Goal: Task Accomplishment & Management: Complete application form

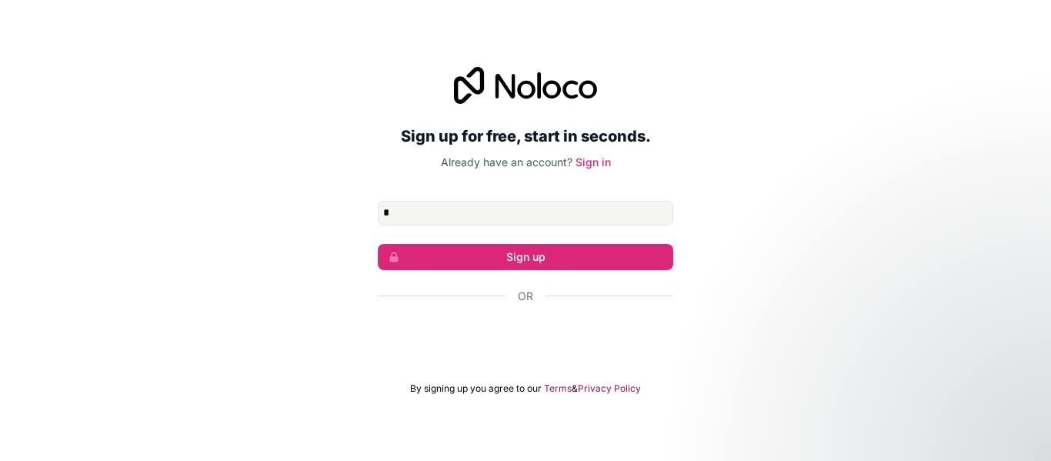
click at [277, 226] on div "Sign up for free, start in seconds. Already have an account? Sign in * Sign up …" at bounding box center [525, 230] width 1051 height 371
click at [528, 215] on input "*" at bounding box center [526, 213] width 296 height 25
type input "**********"
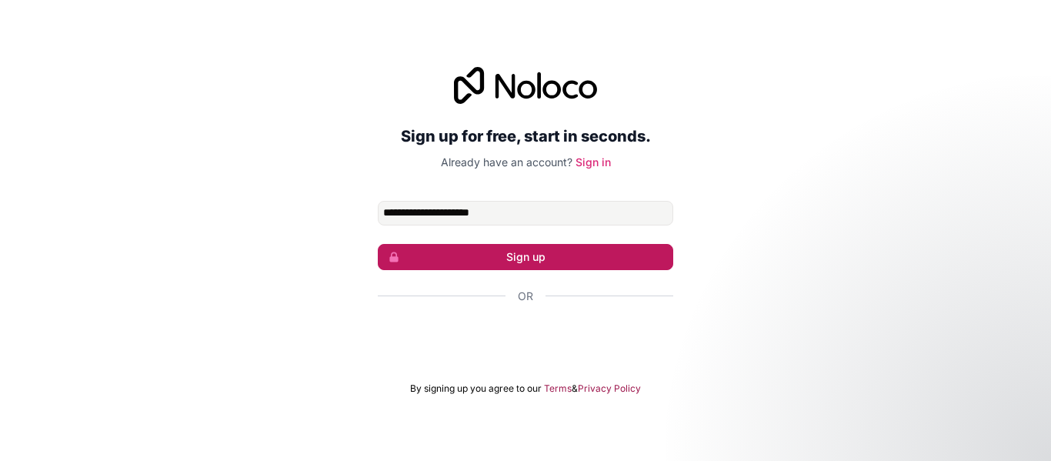
click at [519, 251] on button "Sign up" at bounding box center [526, 257] width 296 height 26
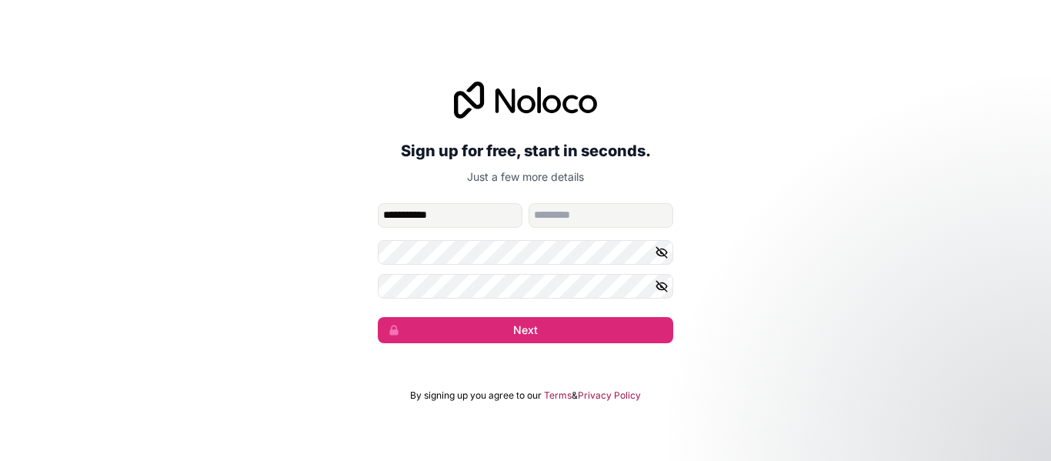
type input "**********"
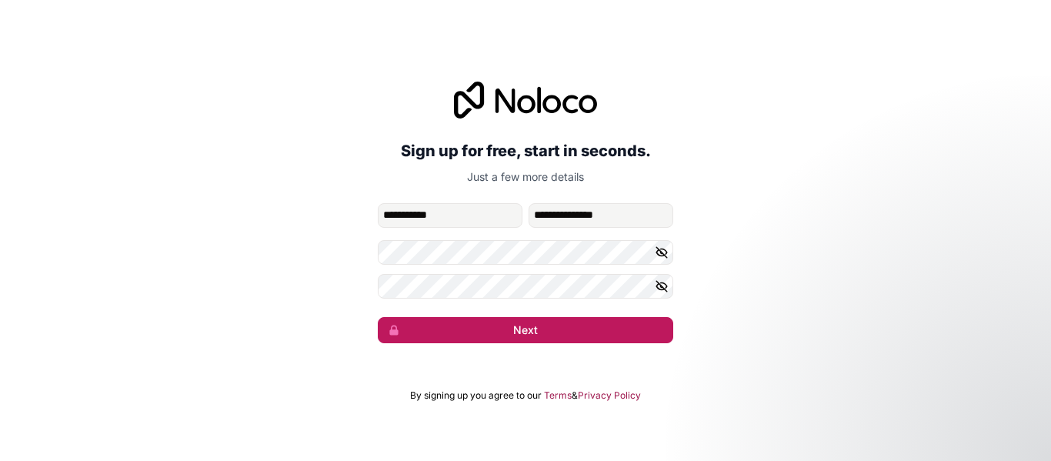
click at [532, 338] on button "Next" at bounding box center [526, 330] width 296 height 26
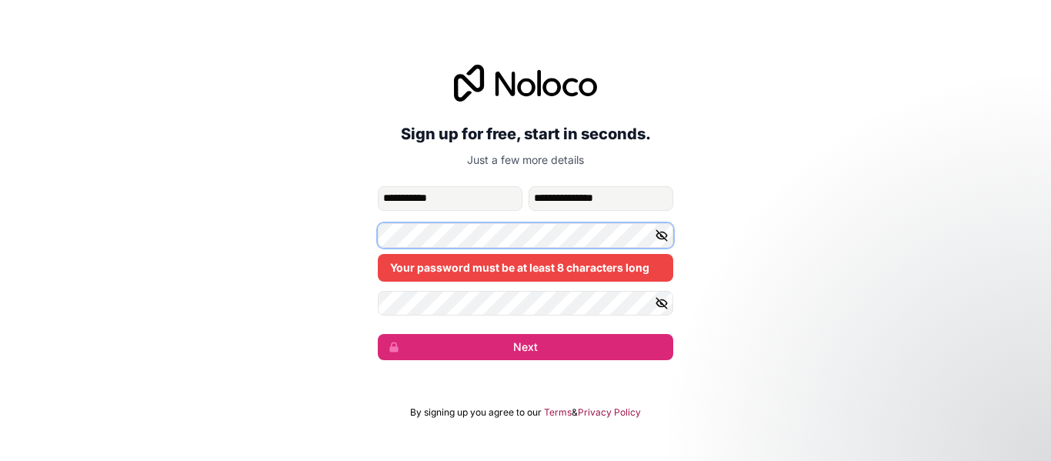
click at [282, 222] on div "**********" at bounding box center [525, 212] width 1051 height 339
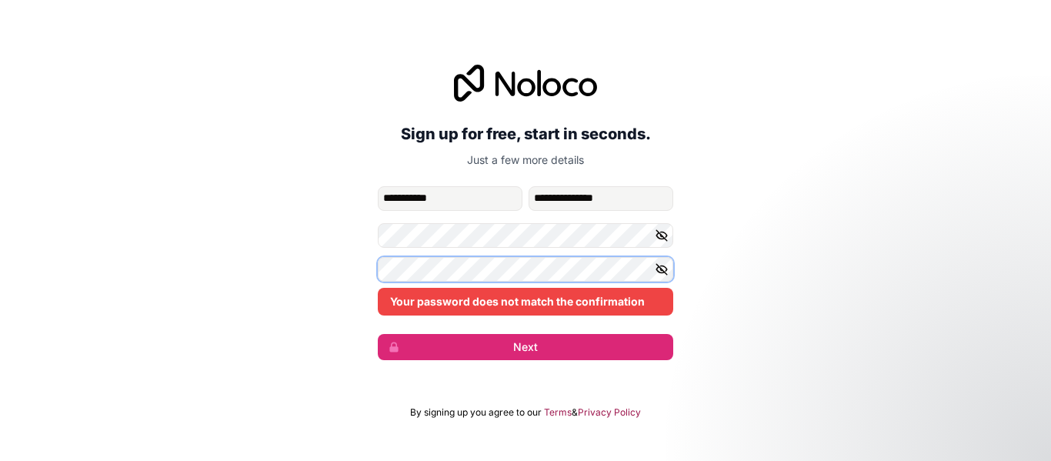
click at [214, 254] on div "**********" at bounding box center [525, 212] width 1051 height 339
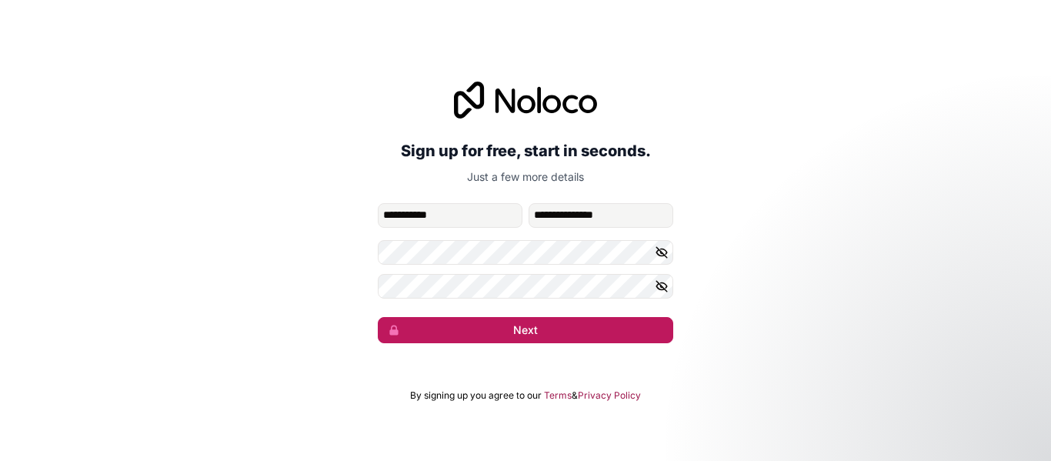
click at [552, 333] on button "Next" at bounding box center [526, 330] width 296 height 26
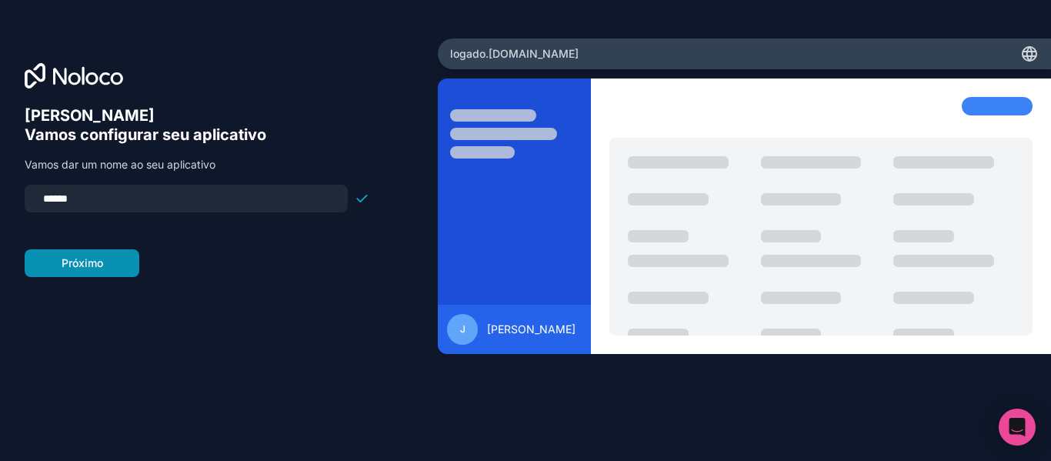
click at [73, 259] on font "Próximo" at bounding box center [83, 262] width 42 height 13
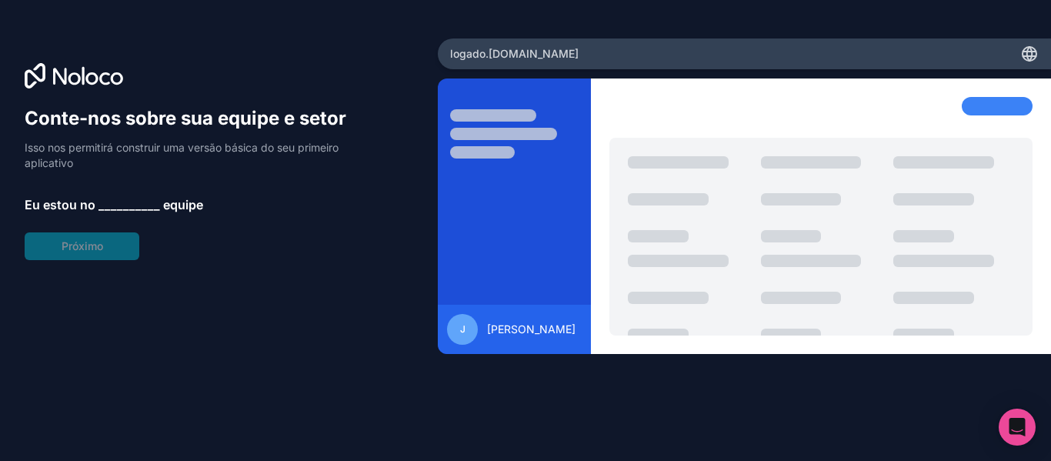
click at [111, 205] on font "__________" at bounding box center [130, 204] width 62 height 15
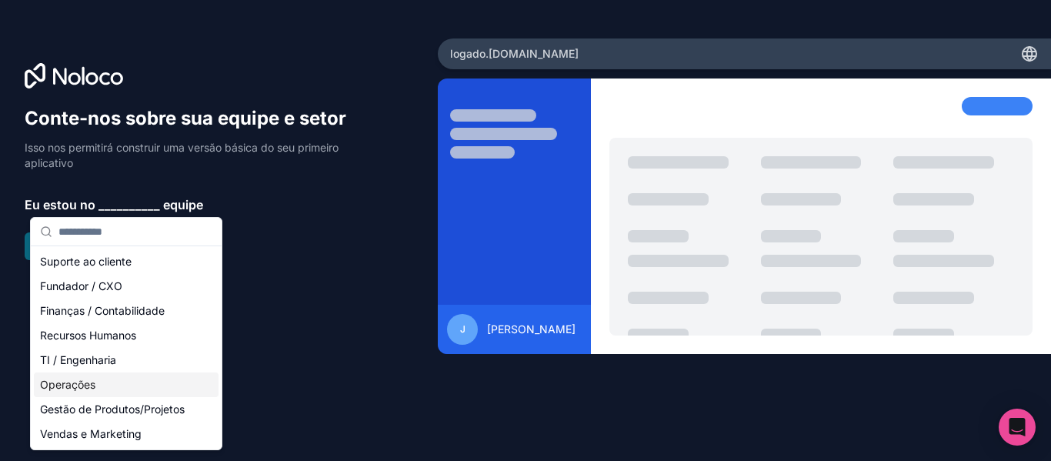
click at [67, 379] on font "Operações" at bounding box center [67, 384] width 55 height 13
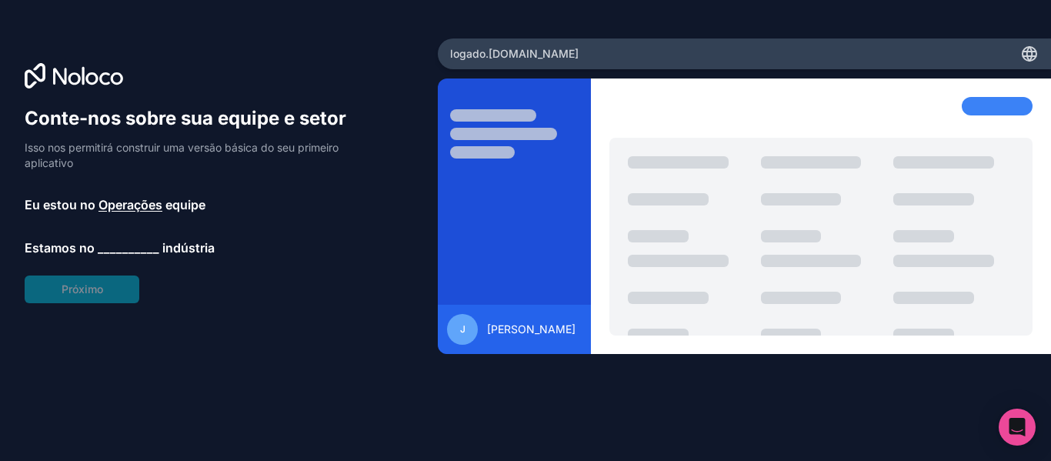
click at [122, 247] on font "__________" at bounding box center [129, 247] width 62 height 15
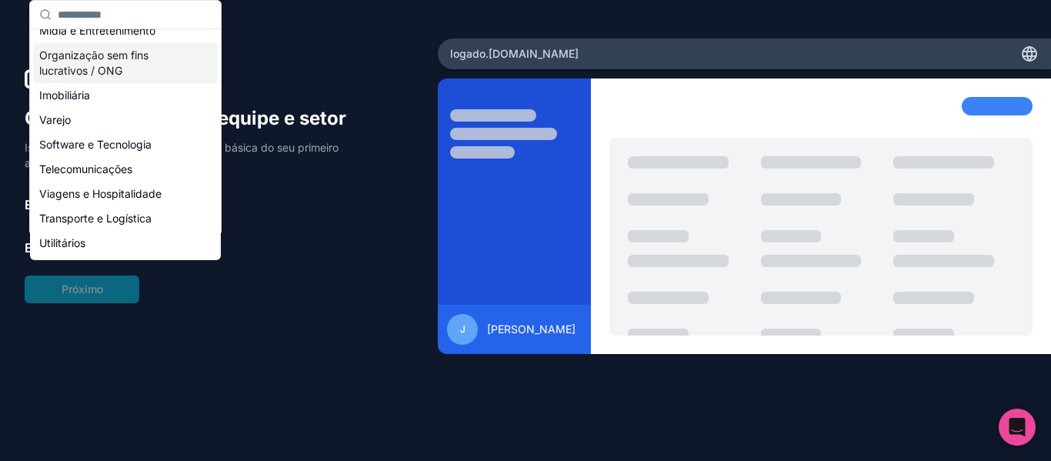
scroll to position [308, 0]
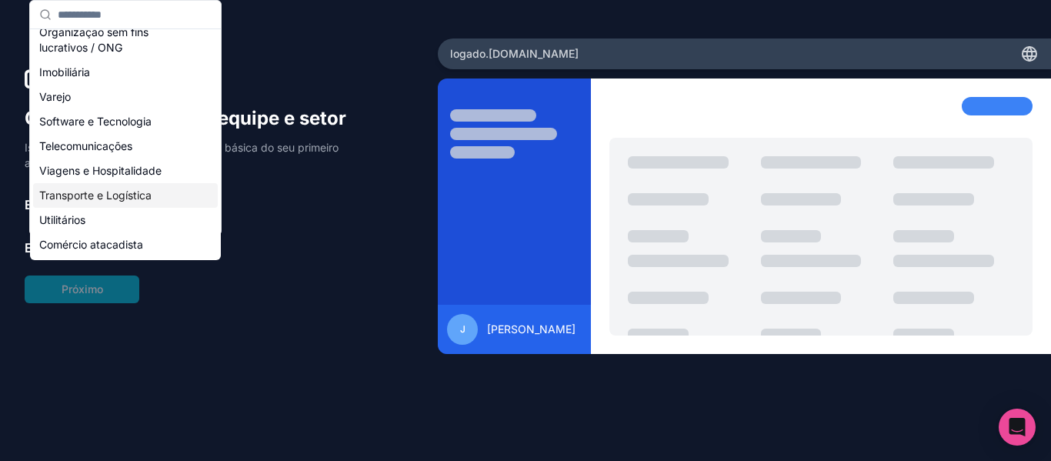
click at [124, 197] on font "Transporte e Logística" at bounding box center [95, 195] width 112 height 13
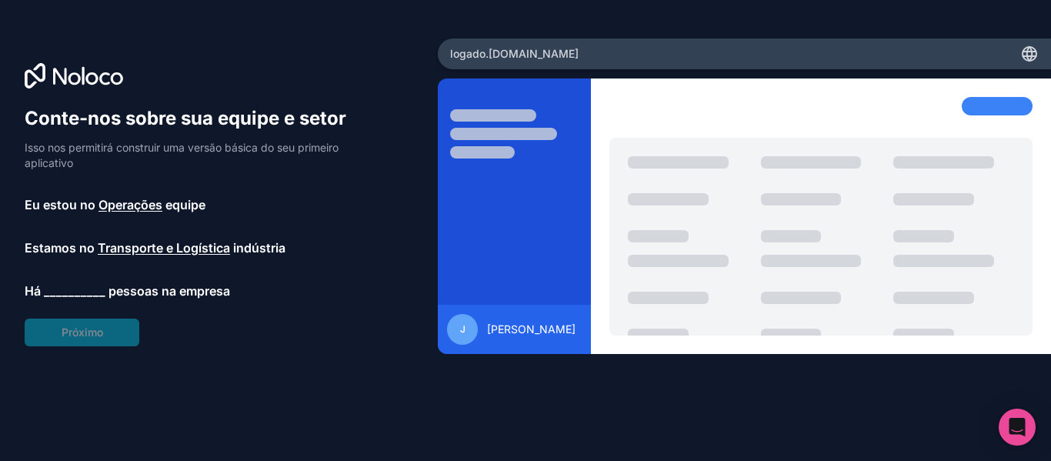
click at [67, 292] on font "__________" at bounding box center [75, 290] width 62 height 15
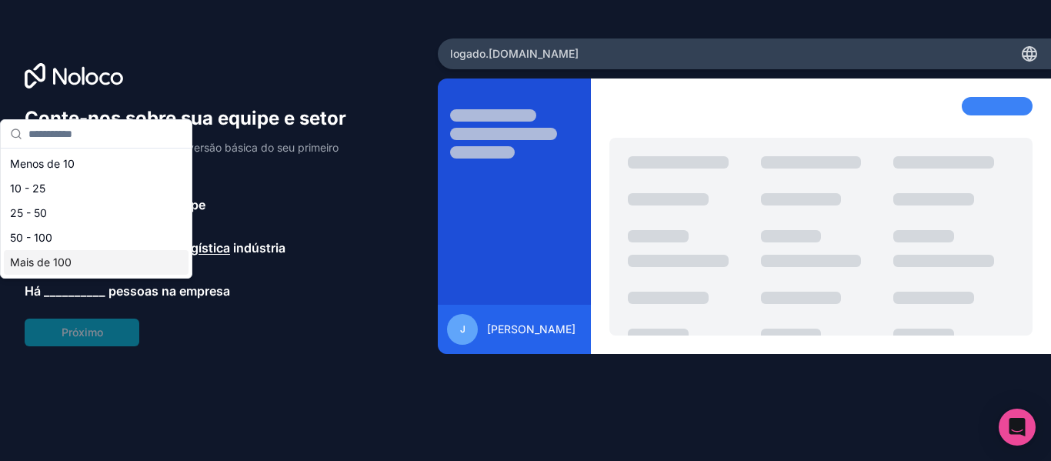
click at [48, 264] on font "Mais de 100" at bounding box center [41, 262] width 62 height 13
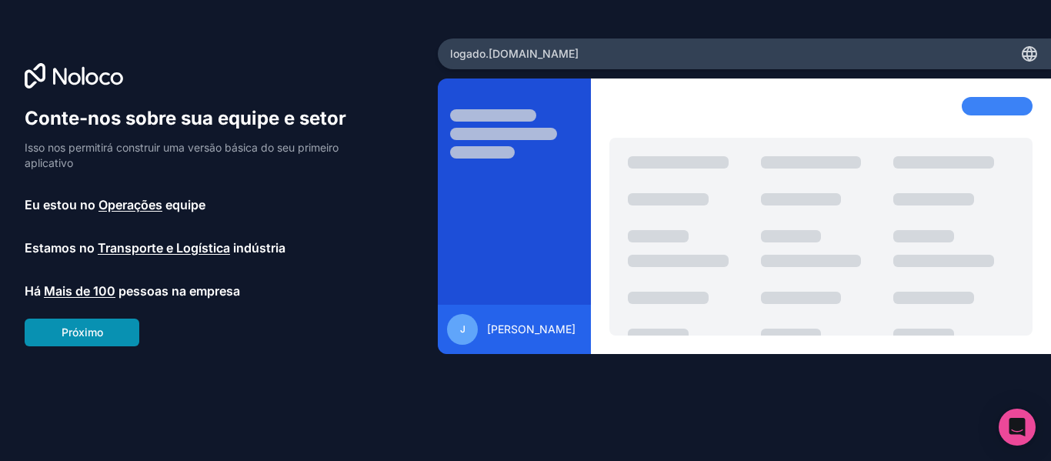
click at [92, 342] on button "Próximo" at bounding box center [82, 333] width 115 height 28
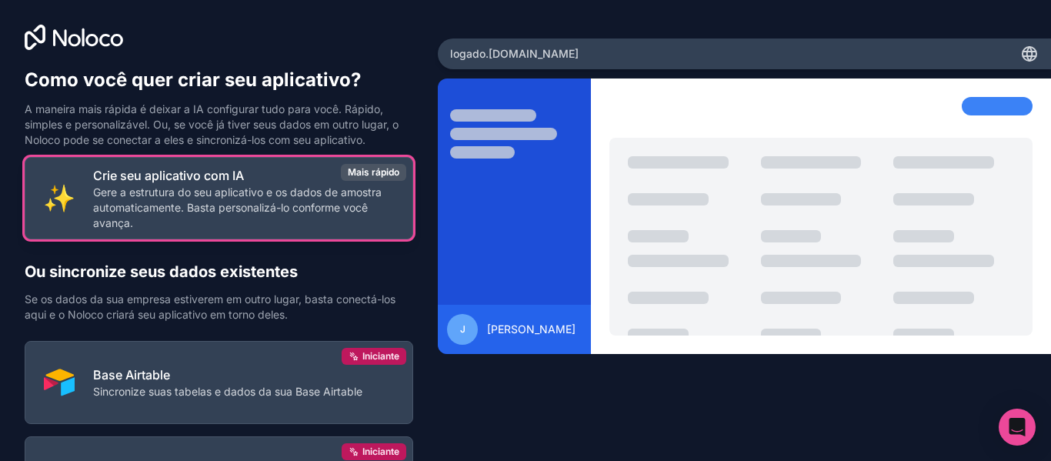
click at [285, 191] on font "Gere a estrutura do seu aplicativo e os dados de amostra automaticamente. Basta…" at bounding box center [237, 208] width 289 height 44
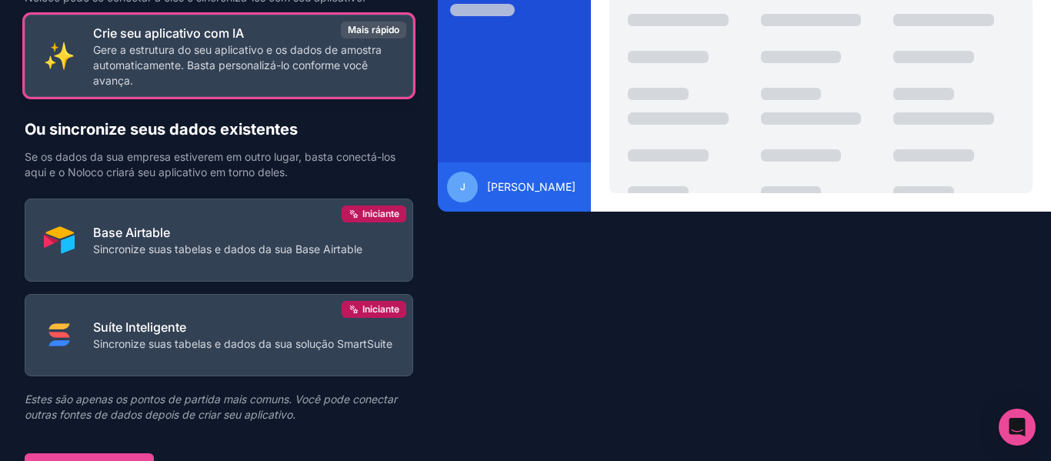
scroll to position [178, 0]
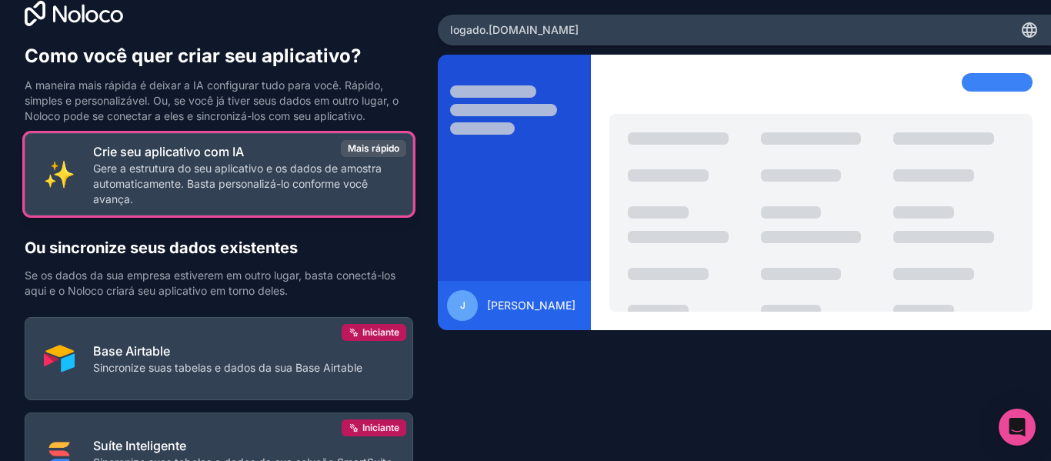
click at [235, 172] on font "Gere a estrutura do seu aplicativo e os dados de amostra automaticamente. Basta…" at bounding box center [237, 184] width 289 height 44
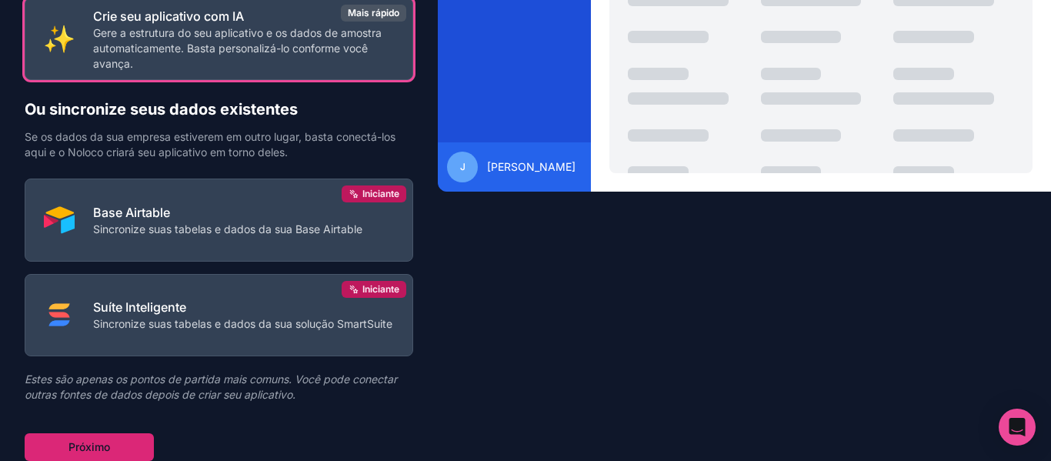
click at [81, 438] on button "Próximo" at bounding box center [89, 447] width 129 height 28
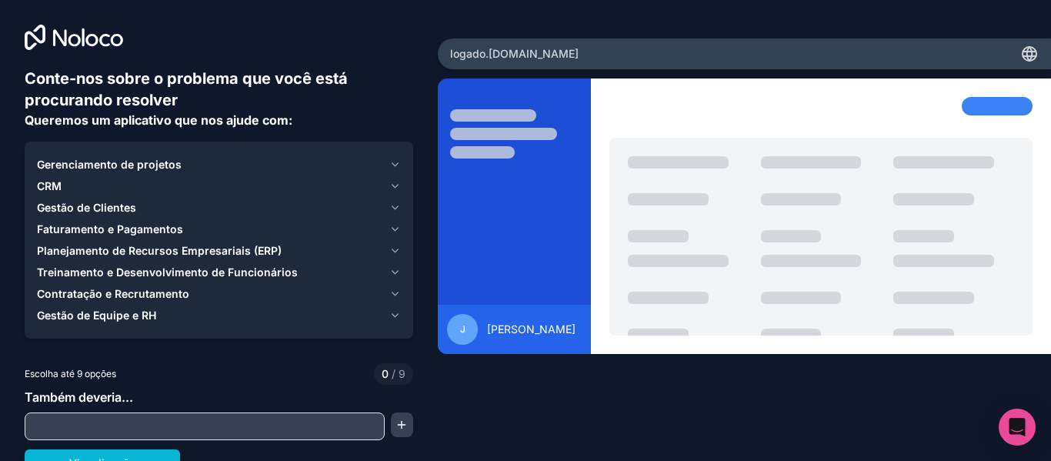
click at [121, 223] on font "Faturamento e Pagamentos" at bounding box center [110, 228] width 146 height 13
